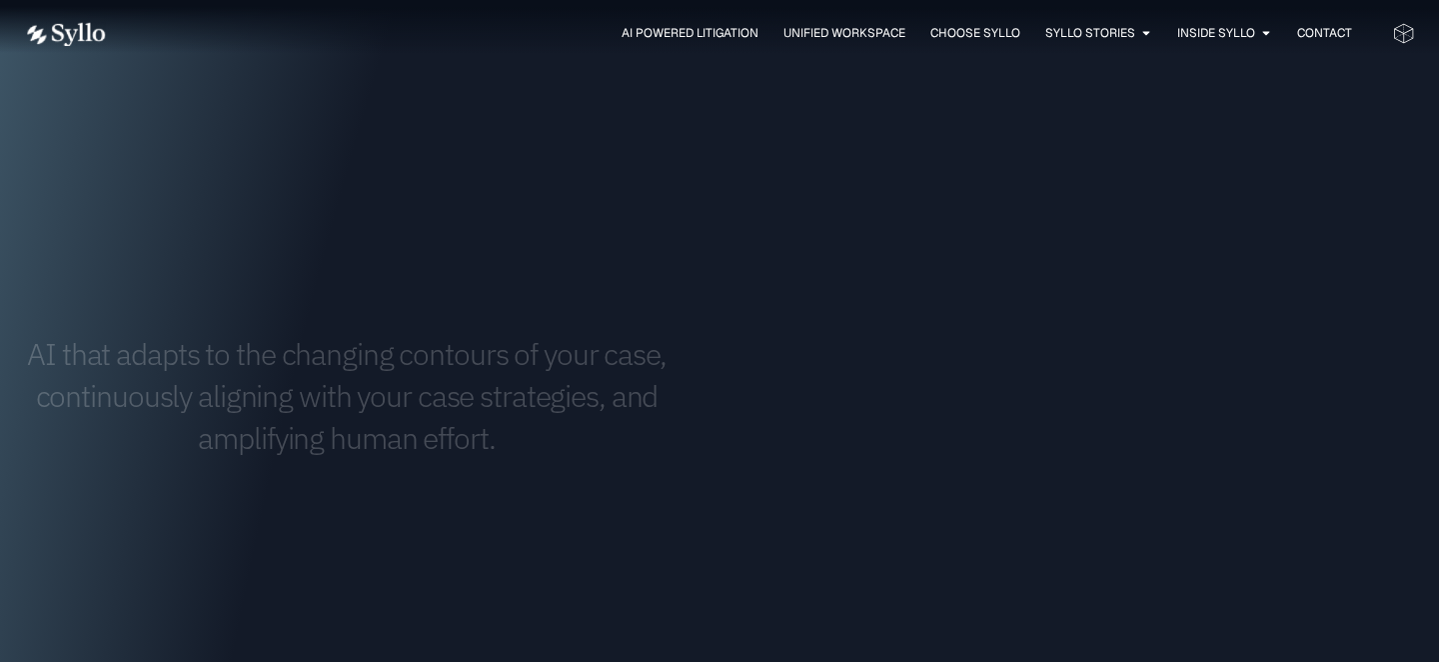
scroll to position [2146, 0]
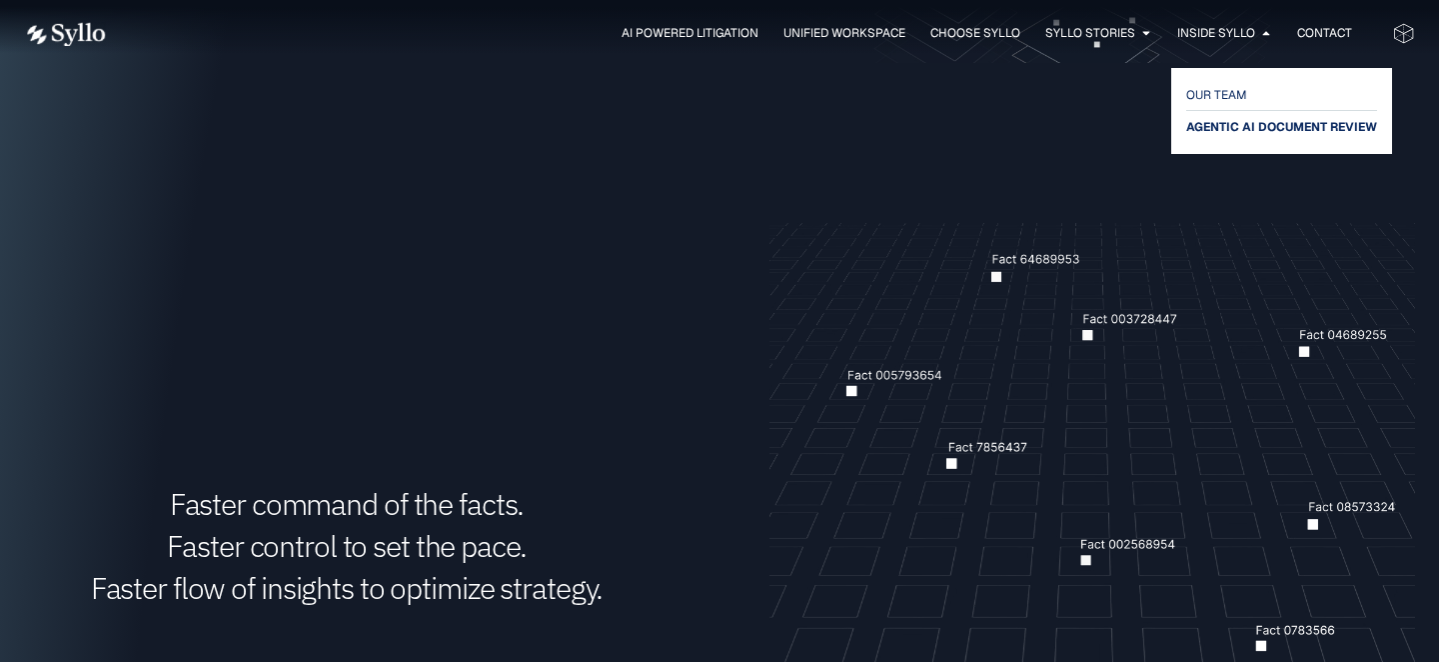
click at [1235, 127] on span "AGENTIC AI DOCUMENT REVIEW" at bounding box center [1282, 127] width 191 height 24
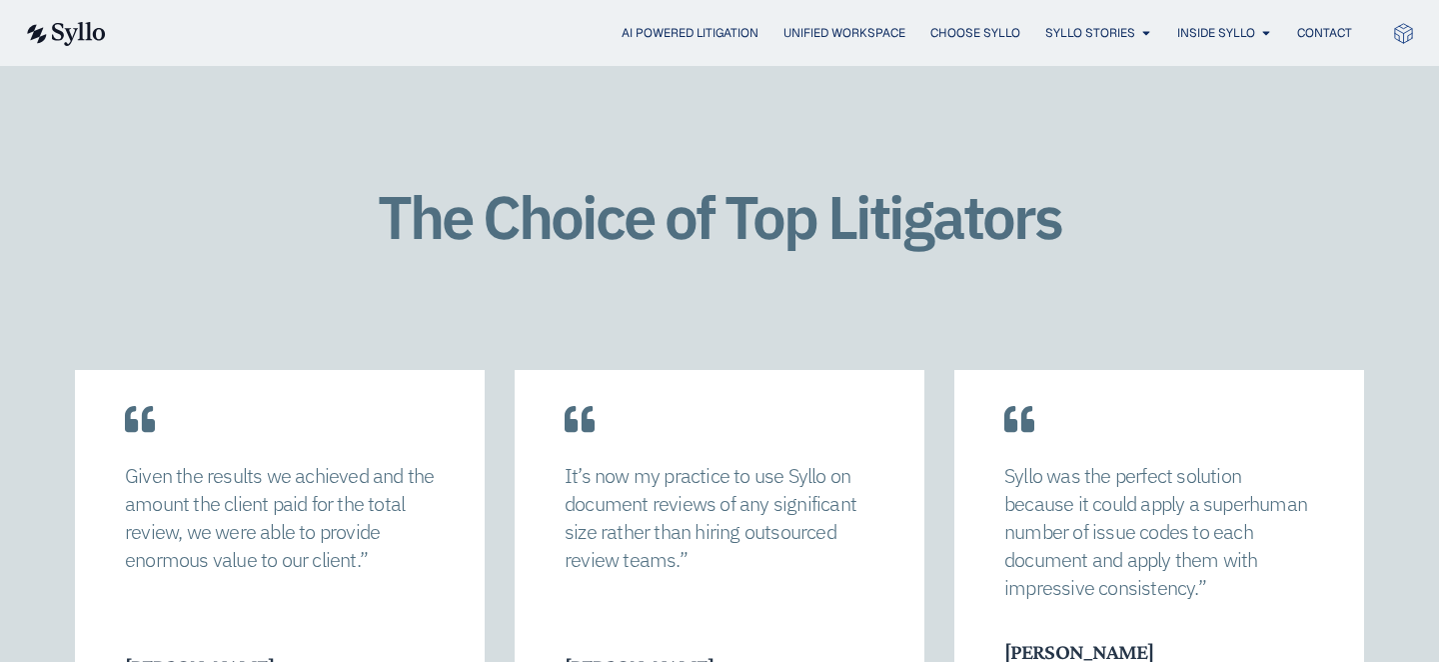
scroll to position [3056, 0]
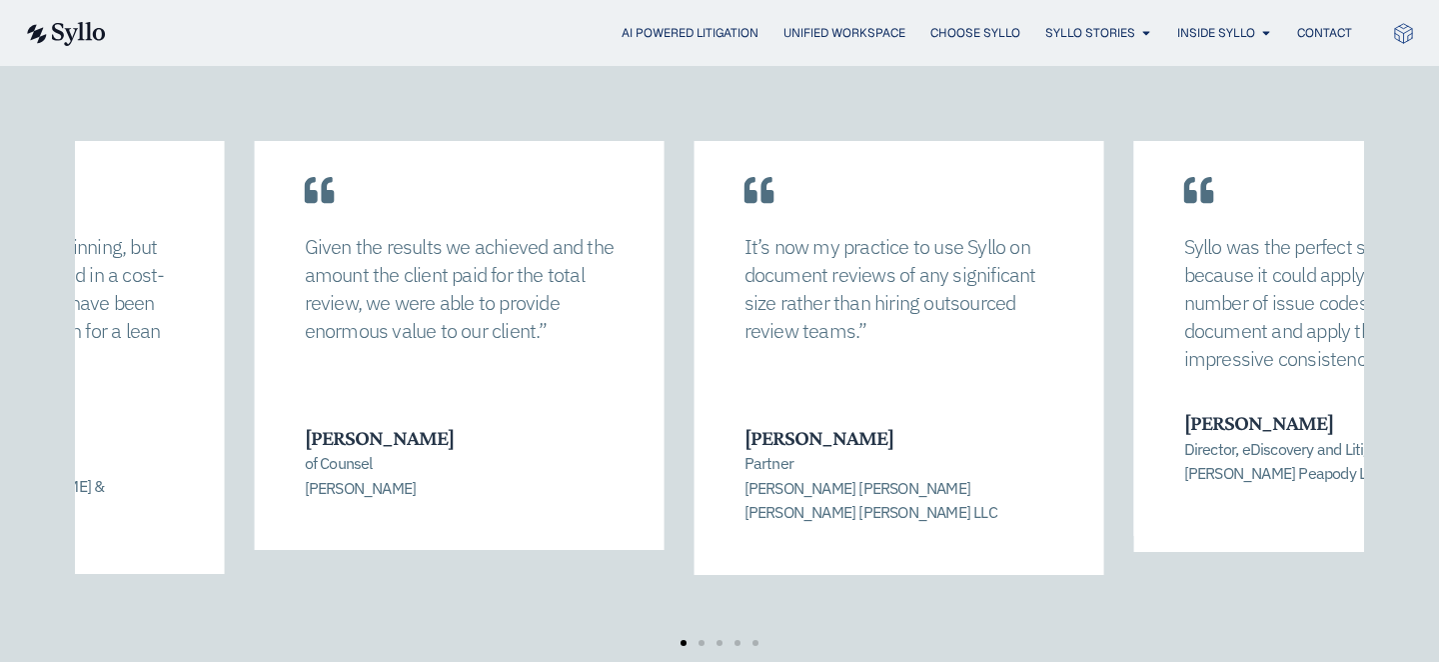
click at [695, 469] on div "It’s now my practice to use Syllo on document reviews of any significant size r…" at bounding box center [900, 339] width 410 height 471
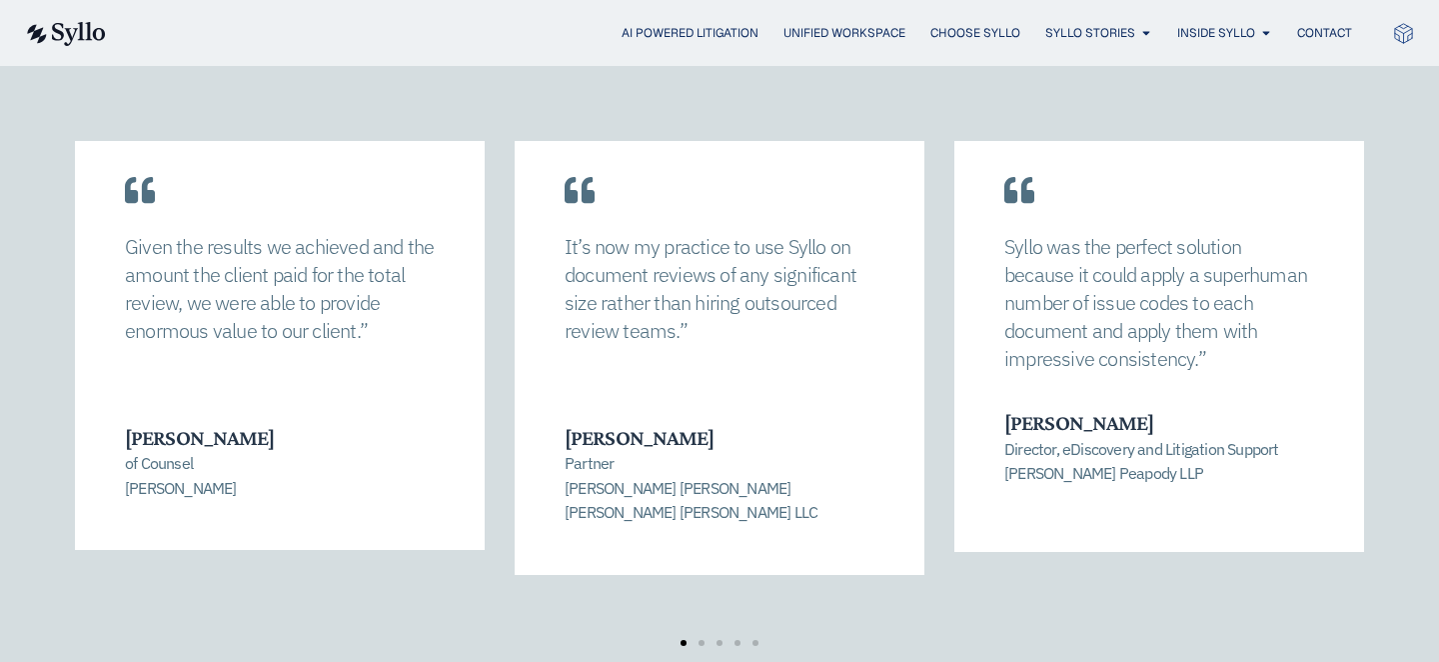
click at [673, 451] on p "Partner [PERSON_NAME] [PERSON_NAME] [PERSON_NAME] [PERSON_NAME] LLC" at bounding box center [719, 488] width 308 height 74
click at [1276, 120] on div "Syllo was the perfect solution because it could apply a superhuman number of is…" at bounding box center [1160, 320] width 410 height 432
click at [503, 146] on div "Syllo was the perfect solution because it could apply a superhuman number of is…" at bounding box center [719, 393] width 1289 height 505
